Goal: Task Accomplishment & Management: Use online tool/utility

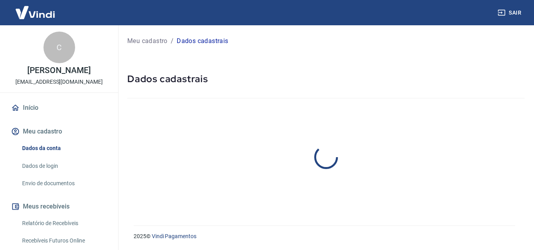
select select "SP"
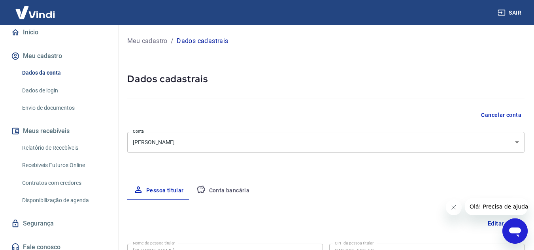
scroll to position [81, 0]
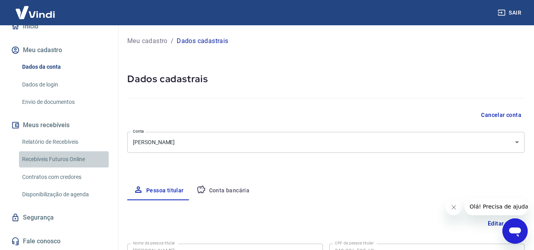
click at [89, 158] on link "Recebíveis Futuros Online" at bounding box center [64, 159] width 90 height 16
click at [65, 161] on link "Recebíveis Futuros Online" at bounding box center [64, 159] width 90 height 16
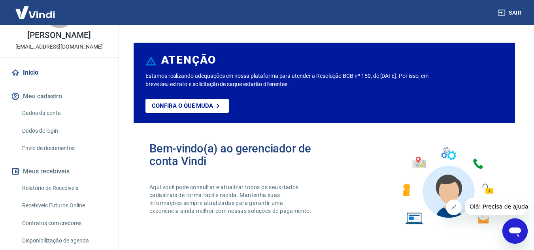
scroll to position [53, 0]
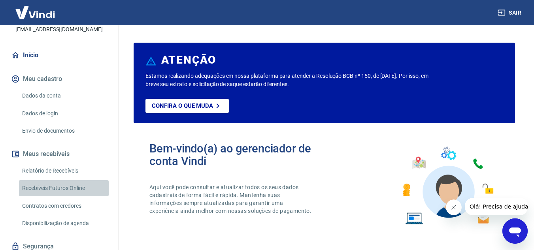
click at [69, 183] on link "Recebíveis Futuros Online" at bounding box center [64, 188] width 90 height 16
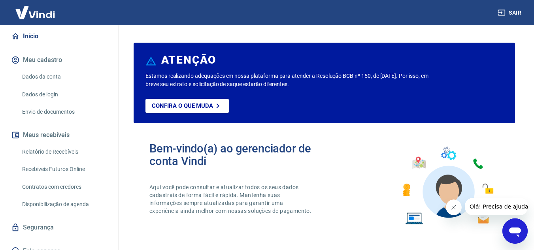
scroll to position [81, 0]
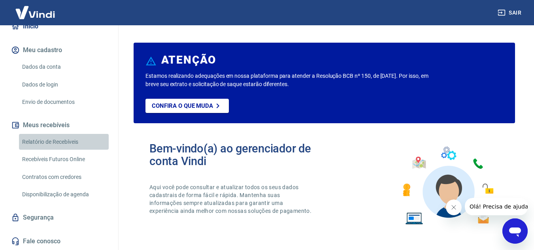
click at [72, 142] on link "Relatório de Recebíveis" at bounding box center [64, 142] width 90 height 16
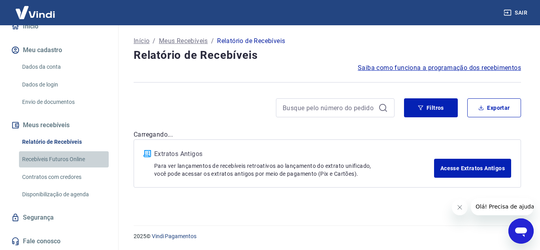
click at [72, 160] on link "Recebíveis Futuros Online" at bounding box center [64, 159] width 90 height 16
